Goal: Task Accomplishment & Management: Manage account settings

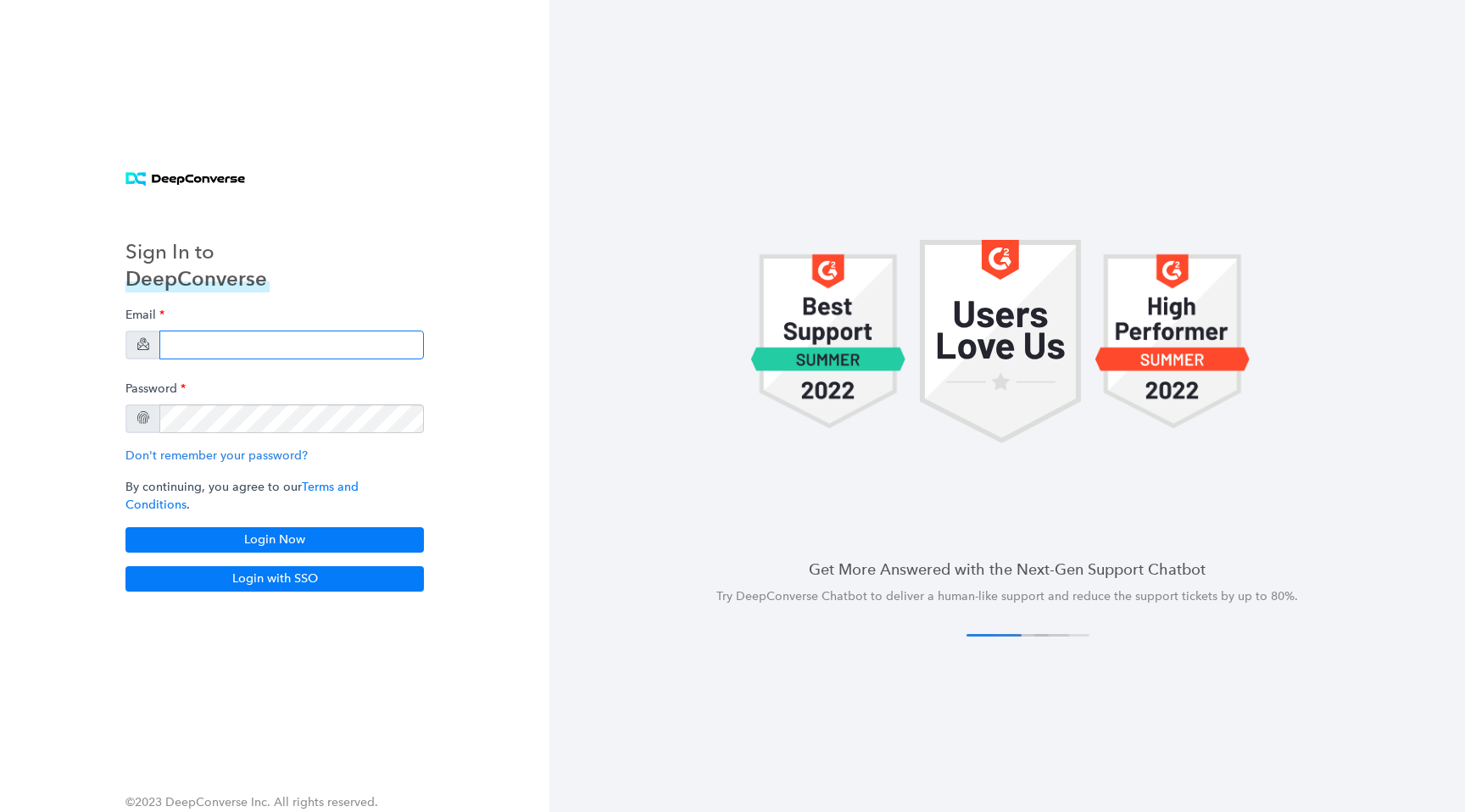
click at [243, 347] on input "email" at bounding box center [292, 345] width 265 height 29
type input "[EMAIL_ADDRESS][DOMAIN_NAME]"
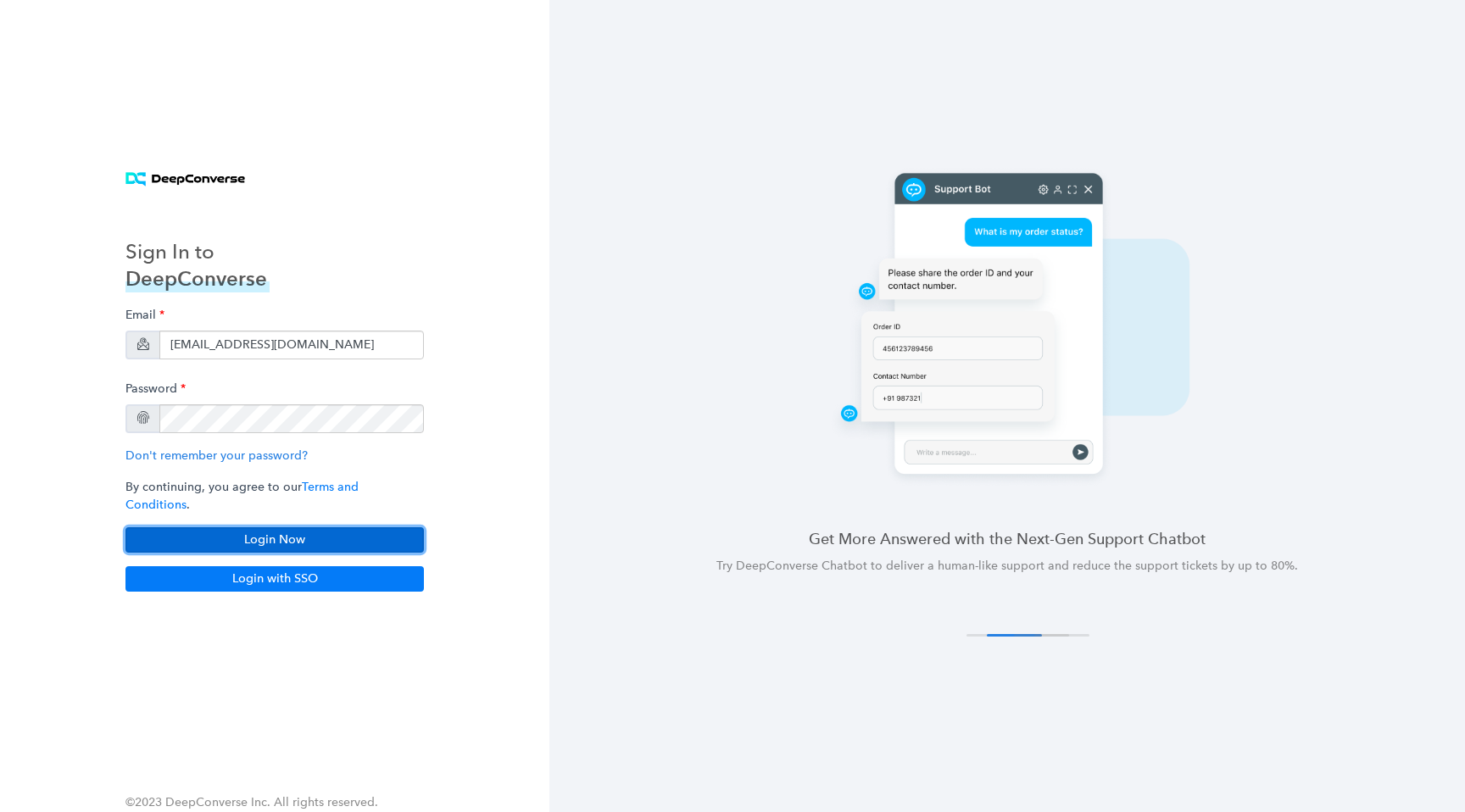
click at [312, 530] on button "Login Now" at bounding box center [275, 540] width 299 height 25
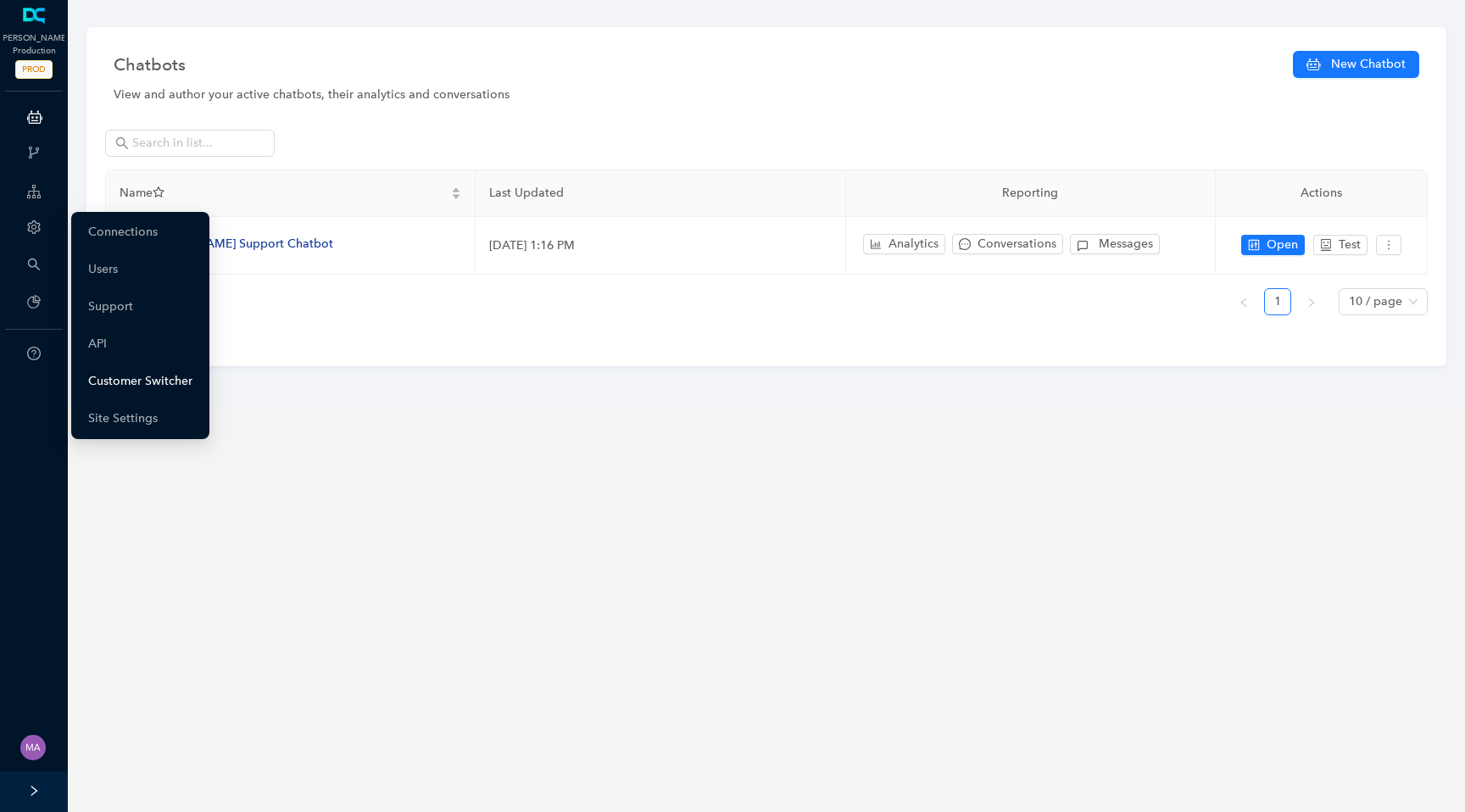
click at [112, 379] on link "Customer Switcher" at bounding box center [140, 382] width 105 height 34
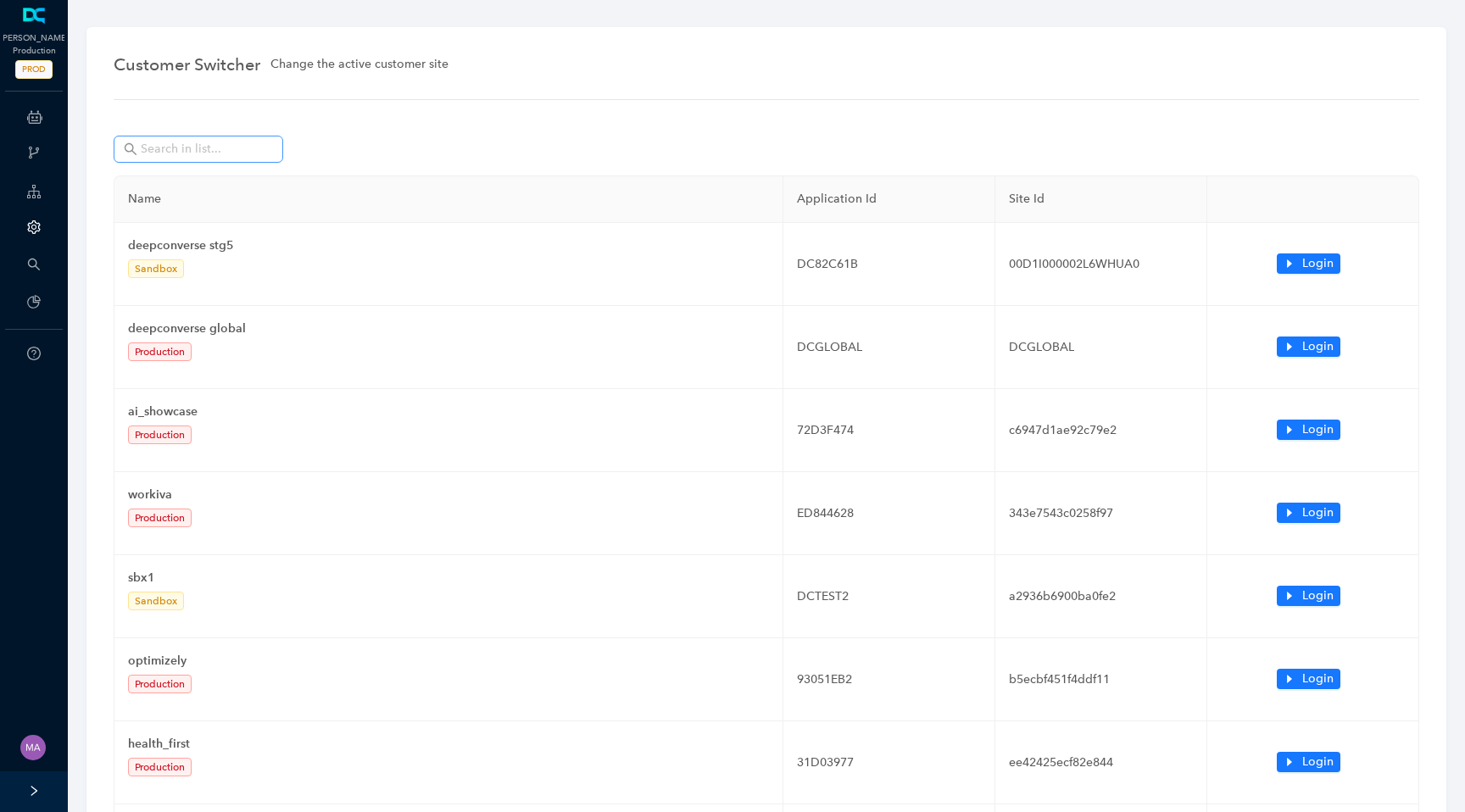
click at [156, 158] on span at bounding box center [199, 149] width 170 height 27
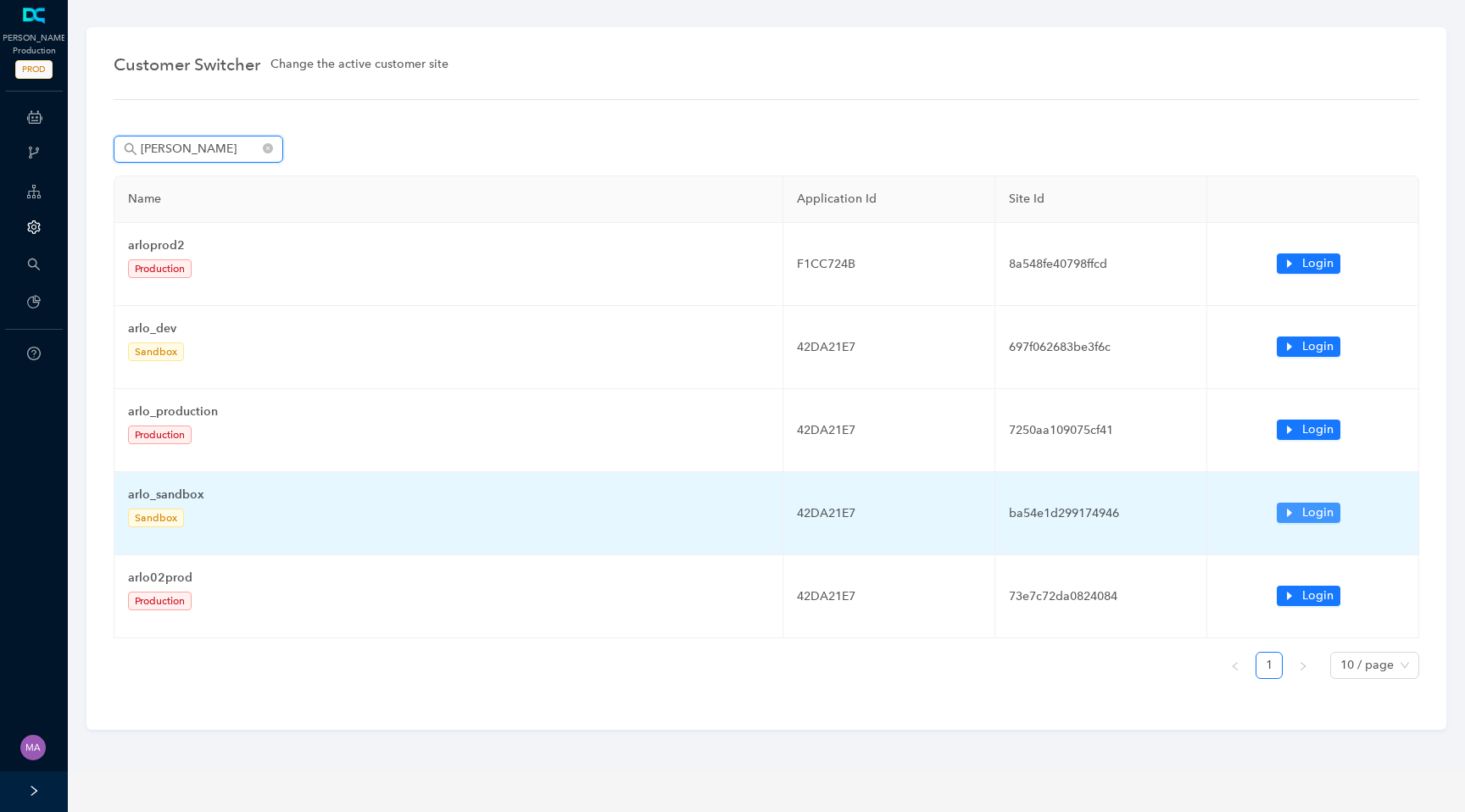
type input "arlo"
click at [1291, 514] on icon "caret-right" at bounding box center [1290, 512] width 5 height 8
